Goal: Transaction & Acquisition: Obtain resource

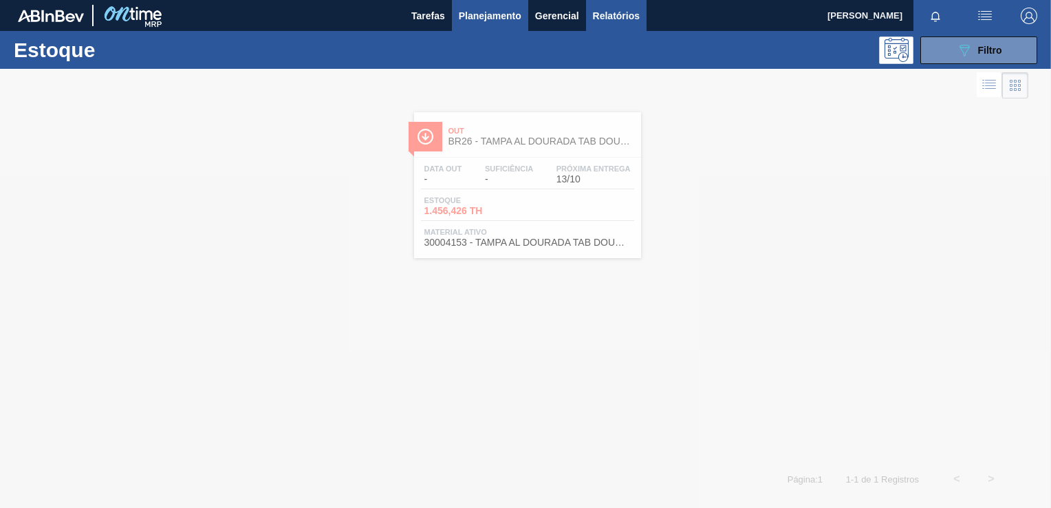
drag, startPoint x: 605, startPoint y: 21, endPoint x: 603, endPoint y: 28, distance: 7.8
click at [605, 21] on span "Relatórios" at bounding box center [616, 16] width 47 height 17
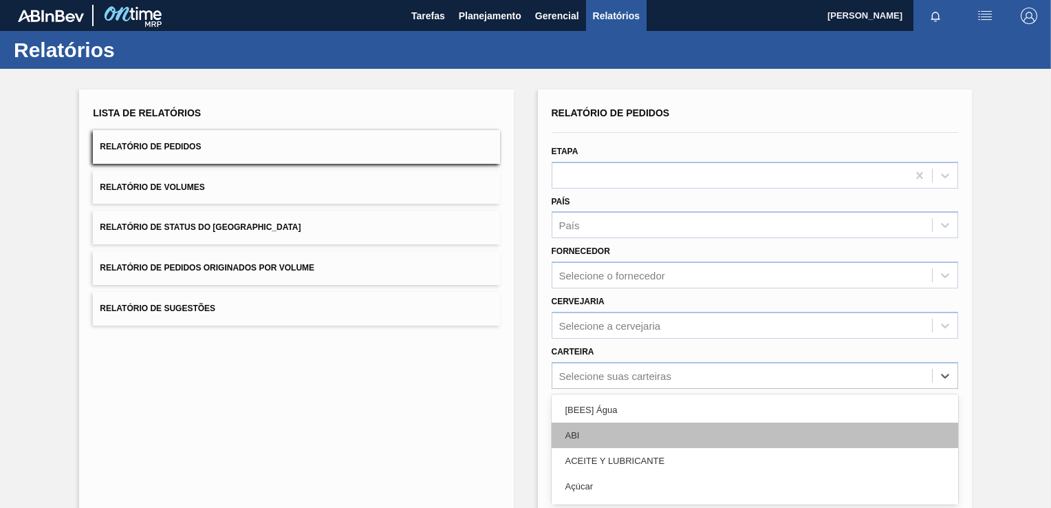
click at [605, 380] on div "option [BEES] Água focused, 1 of 101. 101 results available. Use Up and Down to…" at bounding box center [755, 375] width 406 height 27
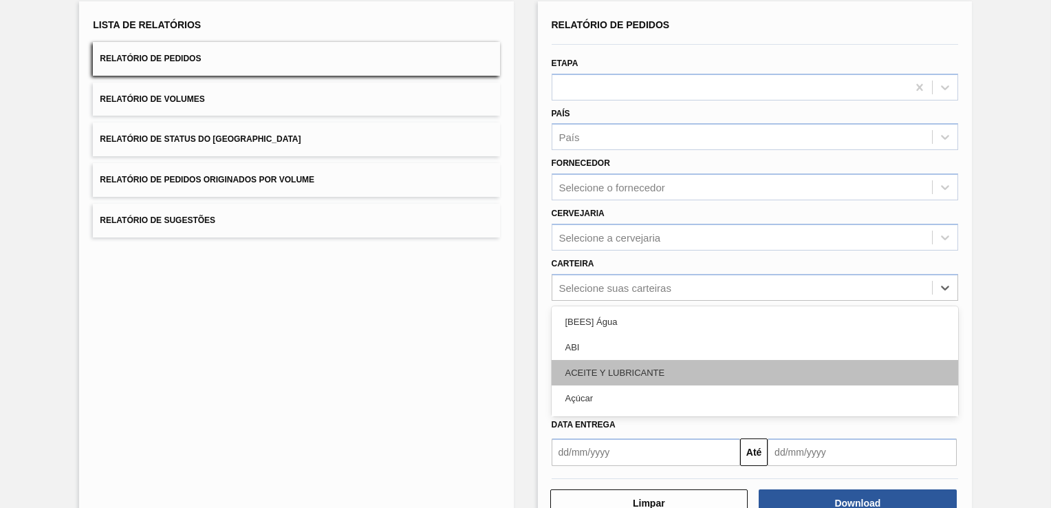
scroll to position [96, 0]
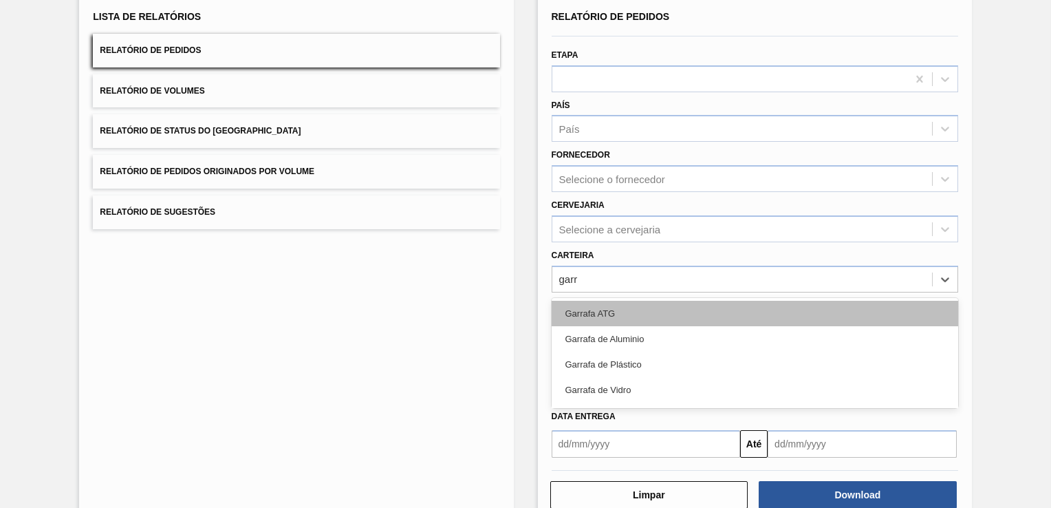
type input "garra"
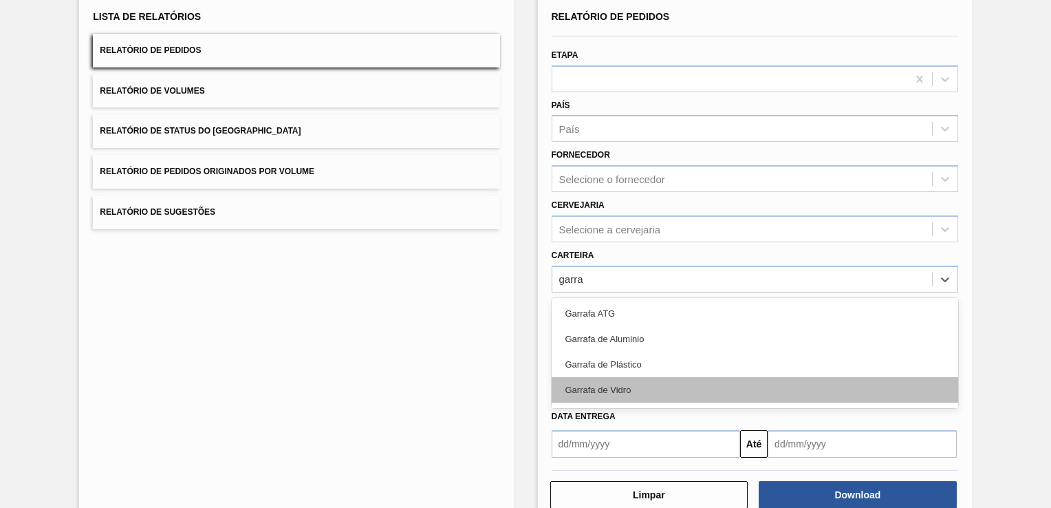
click at [616, 391] on div "Garrafa de Vidro" at bounding box center [755, 389] width 406 height 25
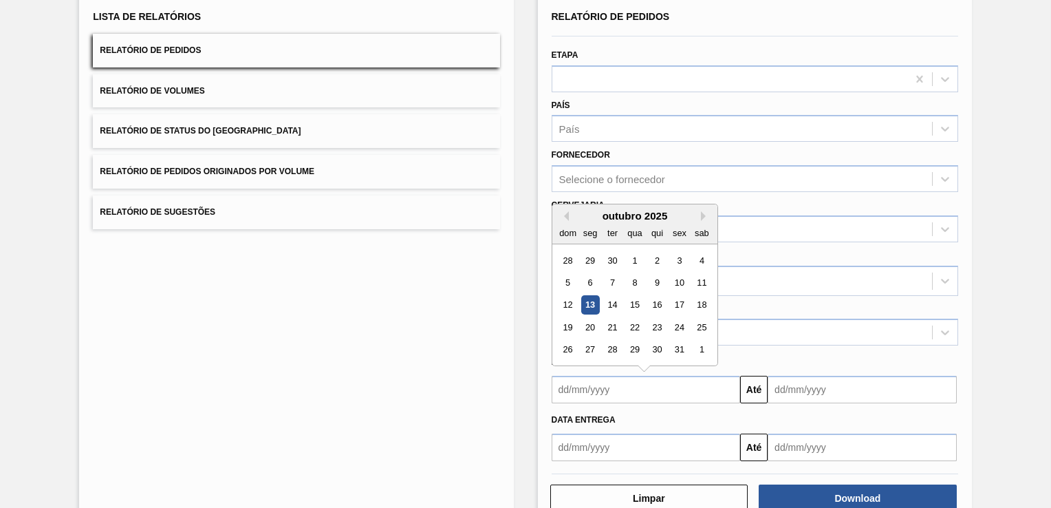
click at [681, 393] on input "text" at bounding box center [646, 389] width 189 height 28
click at [563, 215] on button "Previous Month" at bounding box center [564, 216] width 10 height 10
click at [670, 259] on div "1" at bounding box center [679, 260] width 19 height 19
type input "[DATE]"
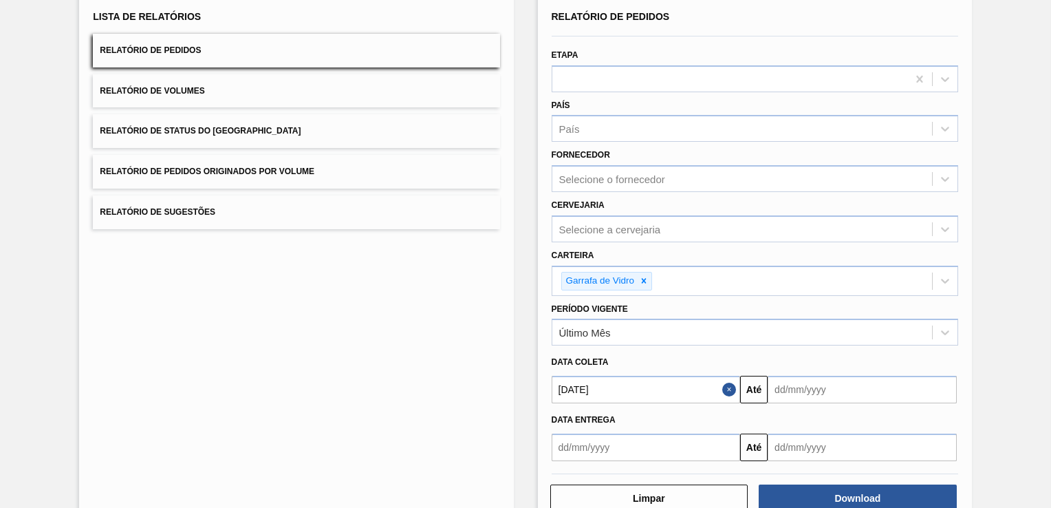
click at [817, 391] on input "text" at bounding box center [861, 389] width 189 height 28
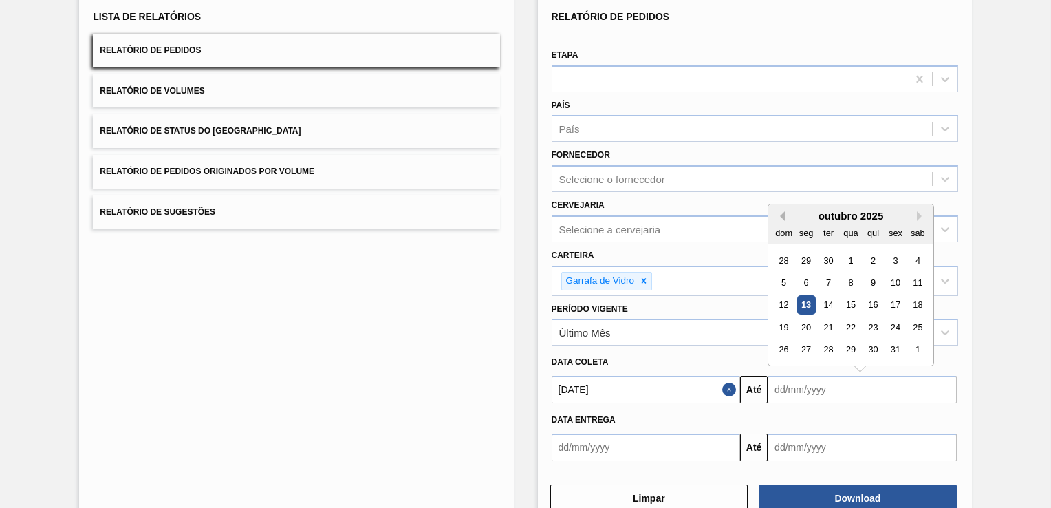
click at [775, 215] on button "Previous Month" at bounding box center [780, 216] width 10 height 10
click at [828, 355] on div "30" at bounding box center [828, 349] width 19 height 19
type input "[DATE]"
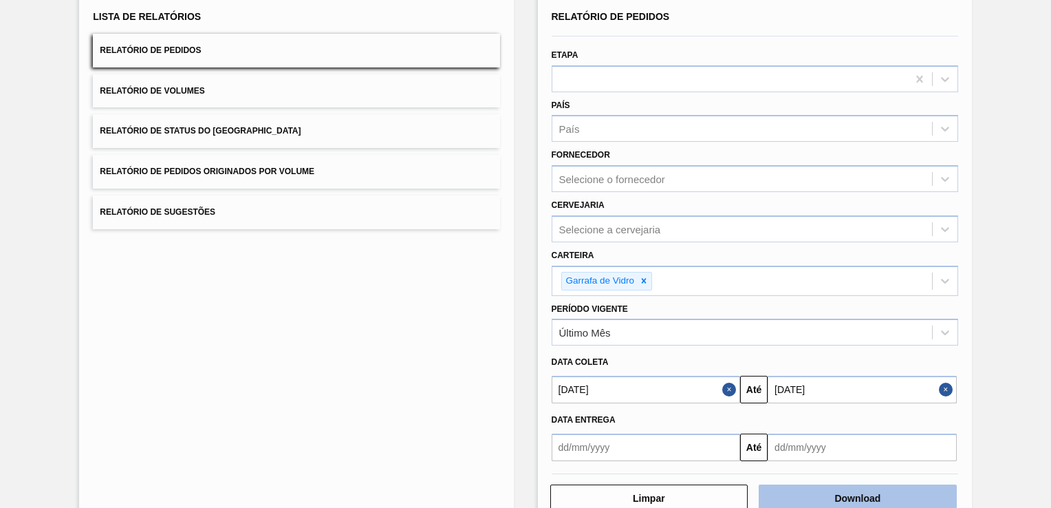
click at [836, 485] on button "Download" at bounding box center [858, 498] width 198 height 28
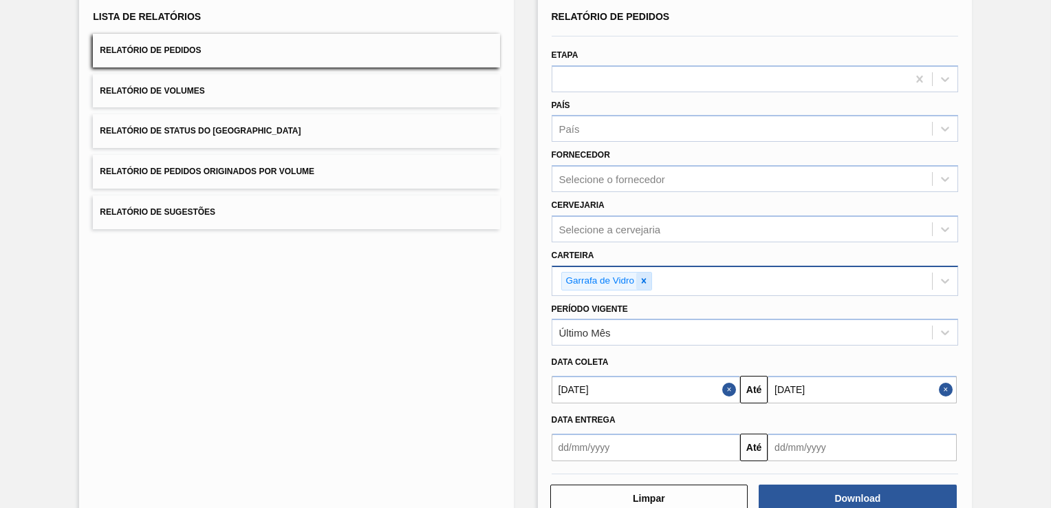
click at [646, 276] on icon at bounding box center [644, 281] width 10 height 10
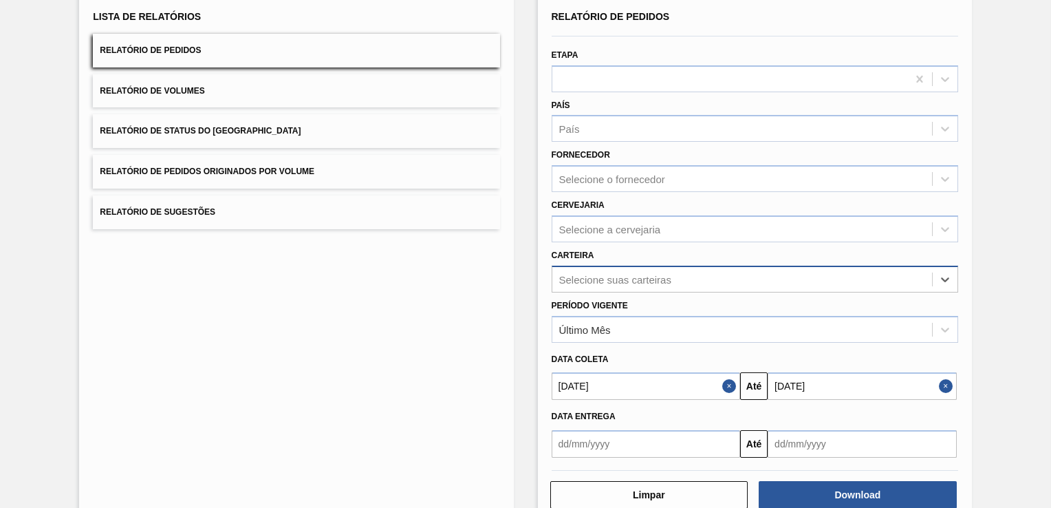
click at [668, 276] on div "Selecione suas carteiras" at bounding box center [615, 279] width 112 height 12
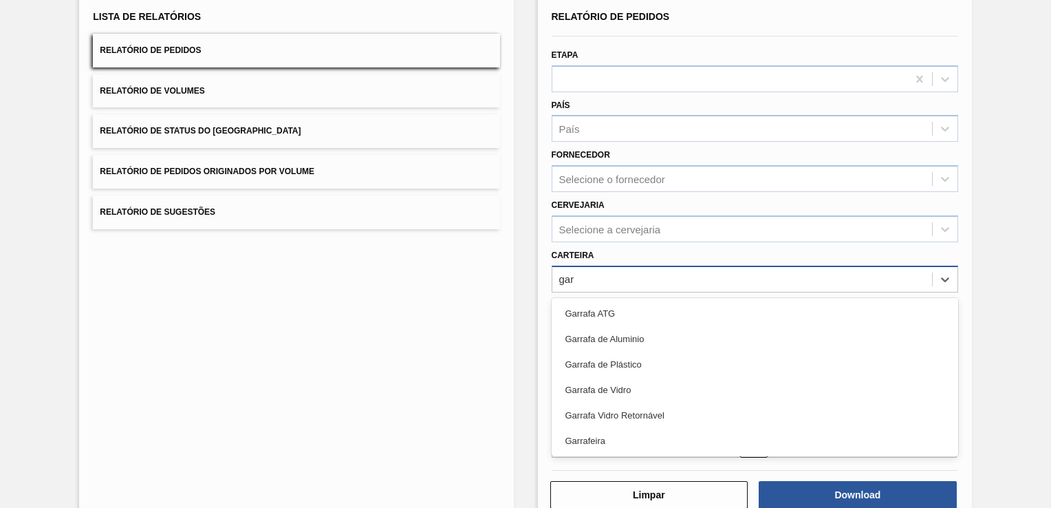
scroll to position [0, 0]
type input "garr"
click at [1013, 373] on div "Lista de Relatórios Relatório de Pedidos Relatório de Volumes Relatório de Stat…" at bounding box center [525, 256] width 1051 height 568
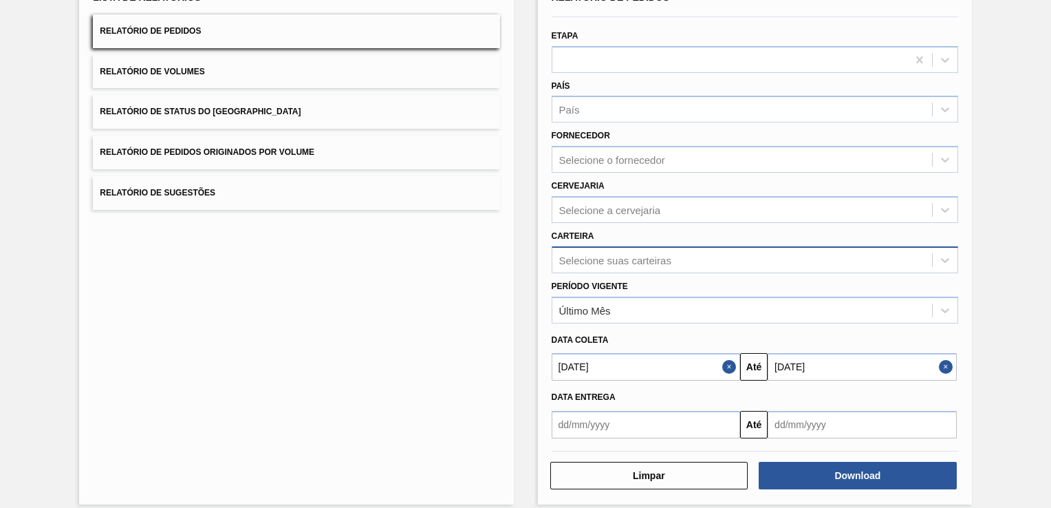
scroll to position [127, 0]
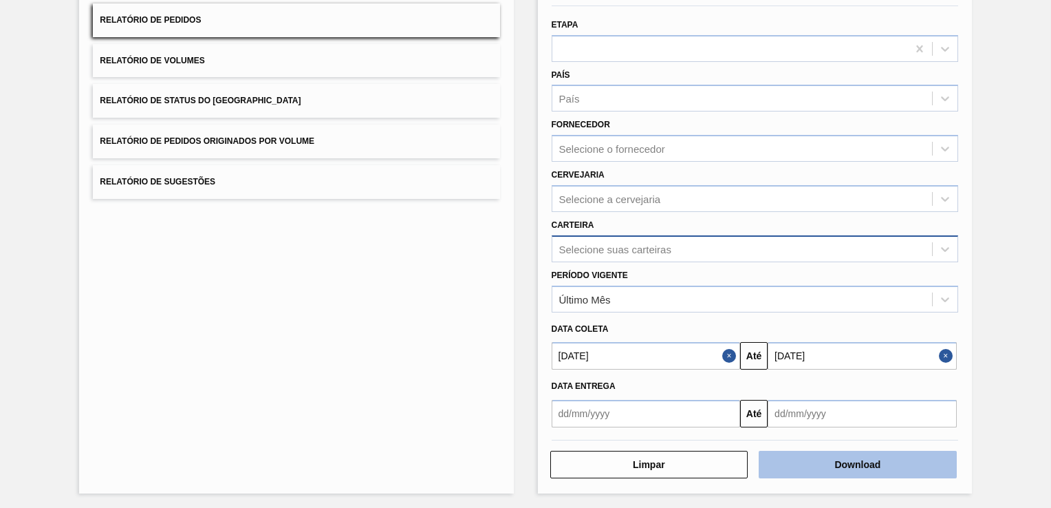
click at [868, 468] on button "Download" at bounding box center [858, 464] width 198 height 28
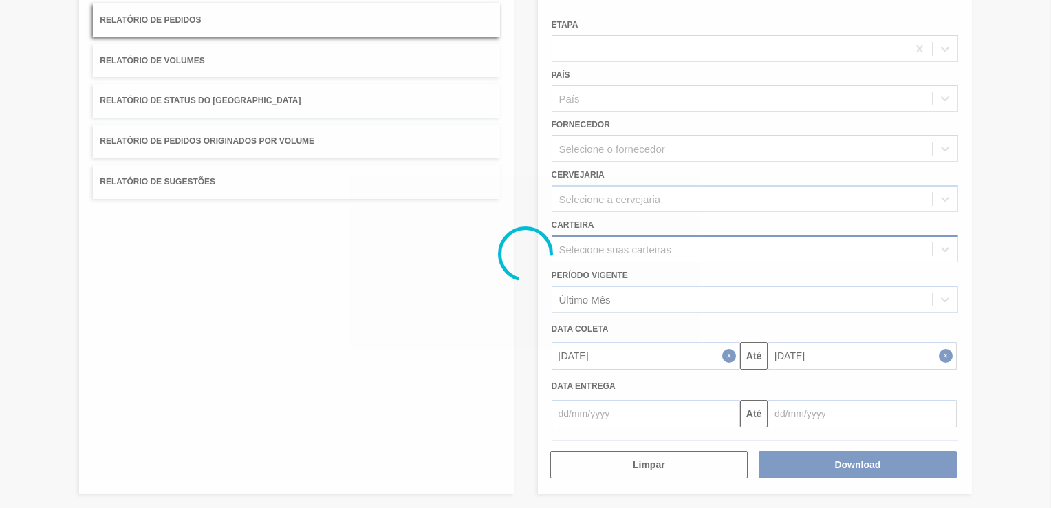
click at [329, 293] on div at bounding box center [525, 254] width 1051 height 508
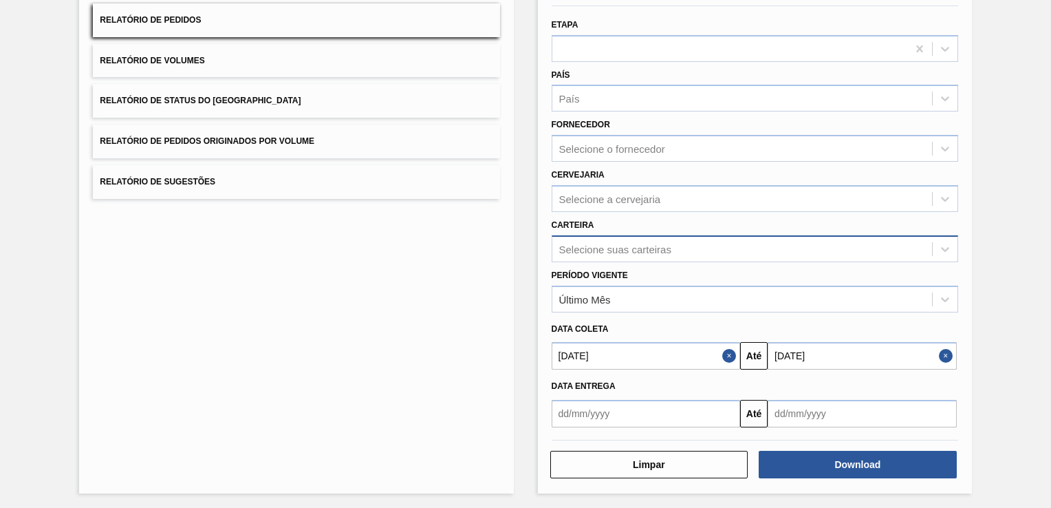
click at [447, 396] on div "Lista de Relatórios Relatório de Pedidos Relatório de Volumes Relatório de Stat…" at bounding box center [296, 228] width 434 height 530
click at [944, 362] on button "Close" at bounding box center [948, 356] width 18 height 28
click at [723, 356] on button "Close" at bounding box center [731, 356] width 18 height 28
click at [717, 418] on input "text" at bounding box center [646, 414] width 189 height 28
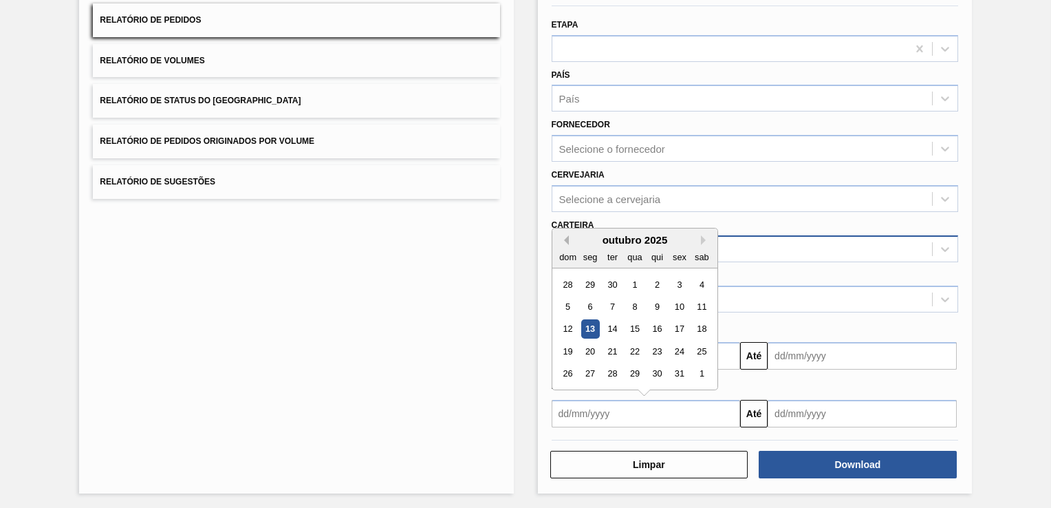
click at [561, 241] on button "Previous Month" at bounding box center [564, 240] width 10 height 10
click at [671, 279] on div "1" at bounding box center [679, 284] width 19 height 19
type input "[DATE]"
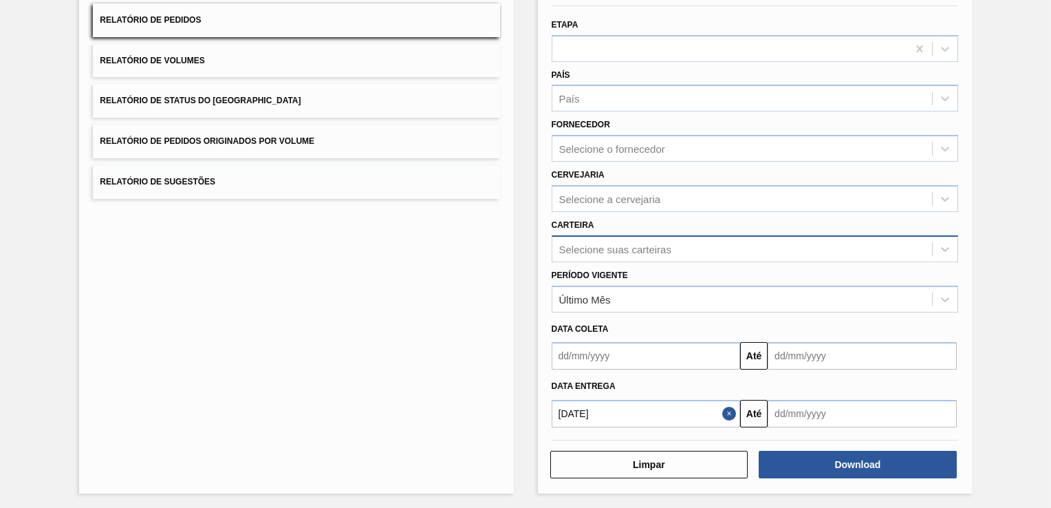
click at [795, 413] on input "text" at bounding box center [861, 414] width 189 height 28
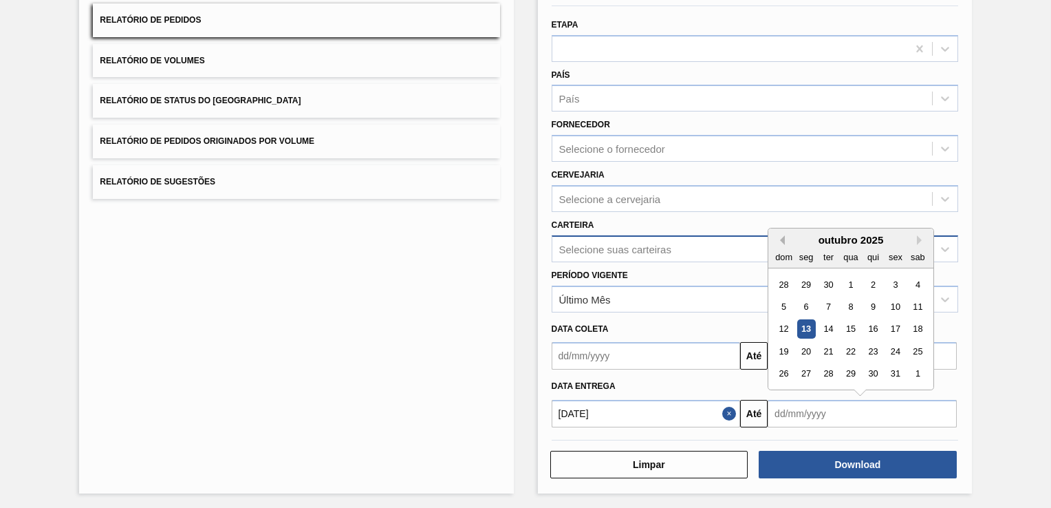
click at [783, 235] on button "Previous Month" at bounding box center [780, 240] width 10 height 10
click at [825, 375] on div "30" at bounding box center [828, 373] width 19 height 19
type input "[DATE]"
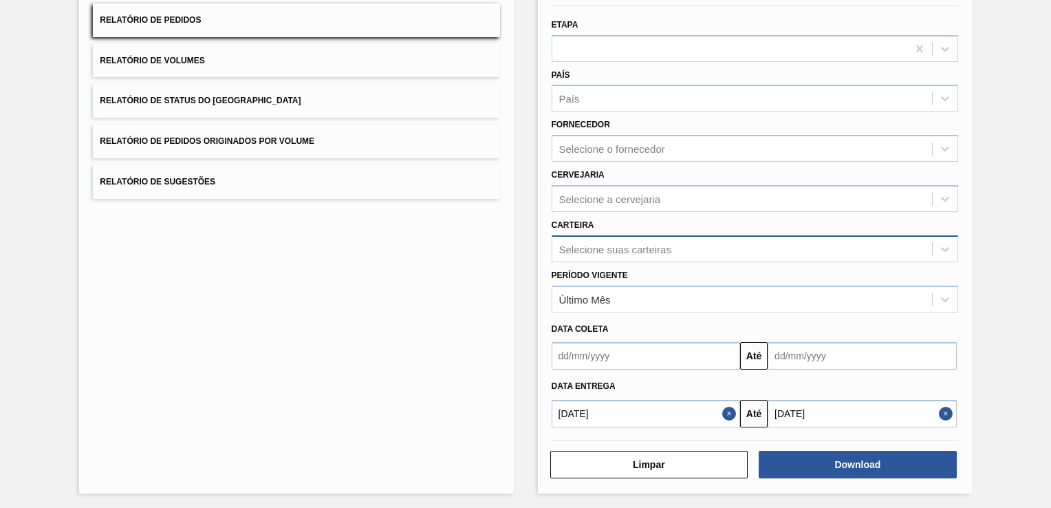
click at [983, 328] on div "Lista de Relatórios Relatório de Pedidos Relatório de Volumes Relatório de Stat…" at bounding box center [525, 226] width 1051 height 568
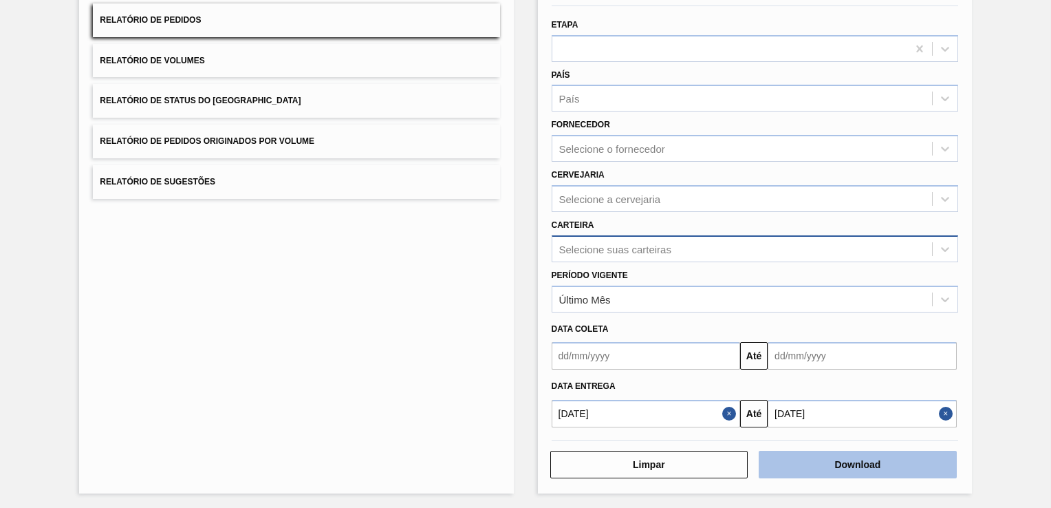
click at [888, 457] on button "Download" at bounding box center [858, 464] width 198 height 28
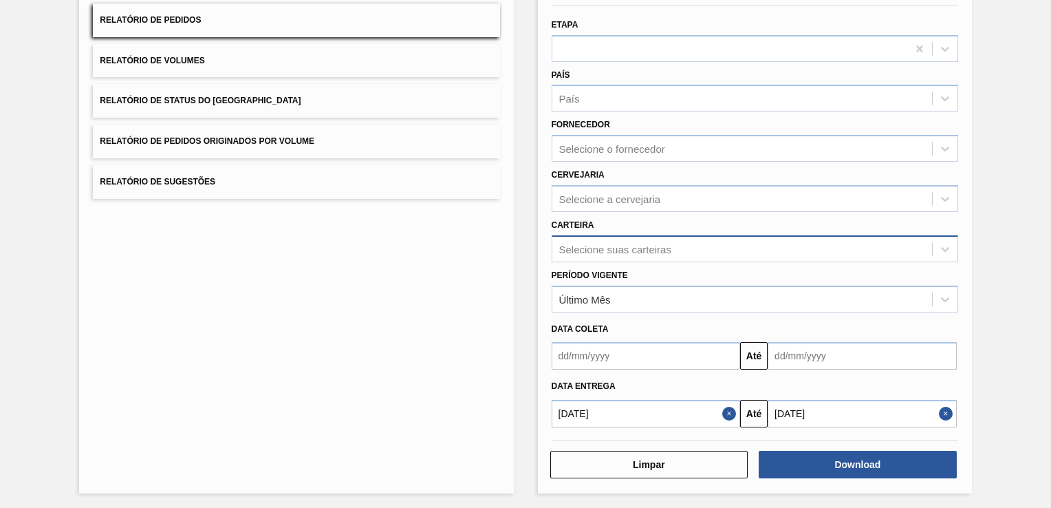
click at [479, 292] on div "Lista de Relatórios Relatório de Pedidos Relatório de Volumes Relatório de Stat…" at bounding box center [296, 228] width 434 height 530
click at [387, 386] on div "Lista de Relatórios Relatório de Pedidos Relatório de Volumes Relatório de Stat…" at bounding box center [296, 228] width 434 height 530
click at [388, 384] on div "Lista de Relatórios Relatório de Pedidos Relatório de Volumes Relatório de Stat…" at bounding box center [296, 228] width 434 height 530
